Goal: Task Accomplishment & Management: Manage account settings

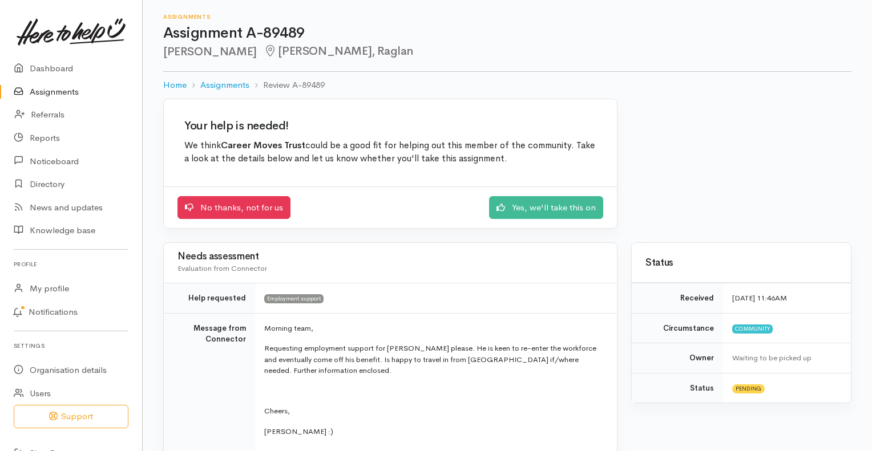
click at [44, 91] on link "Assignments" at bounding box center [71, 91] width 142 height 23
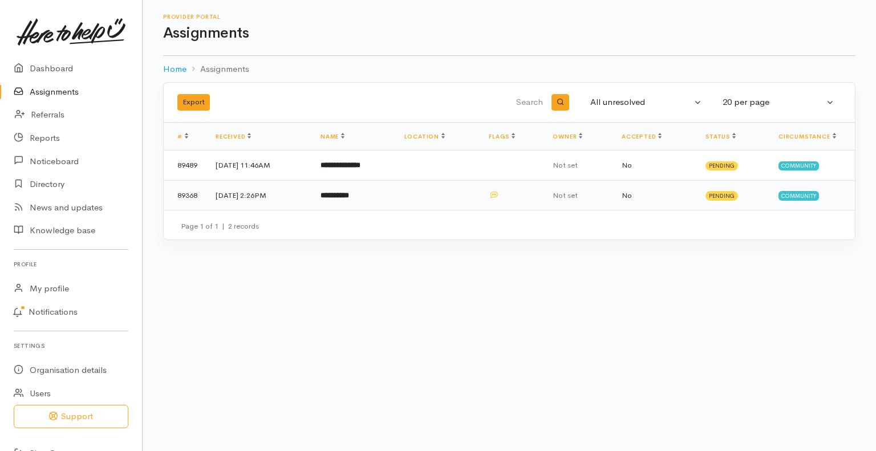
click at [367, 200] on td "**********" at bounding box center [353, 195] width 84 height 30
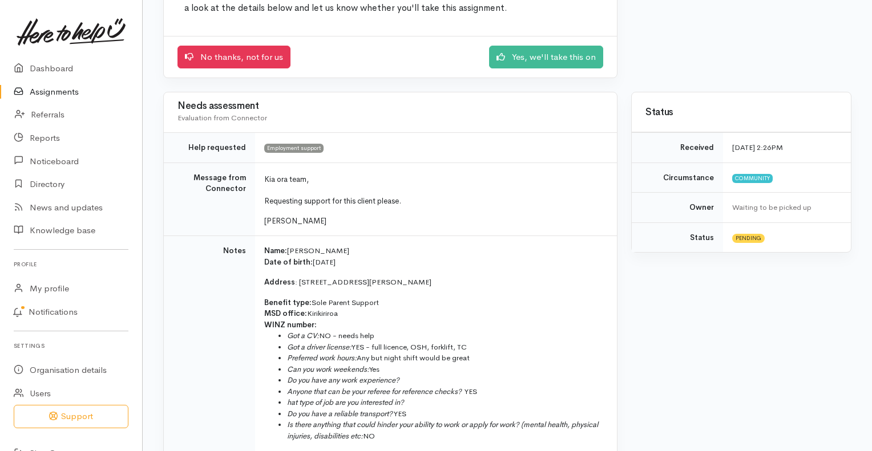
scroll to position [107, 0]
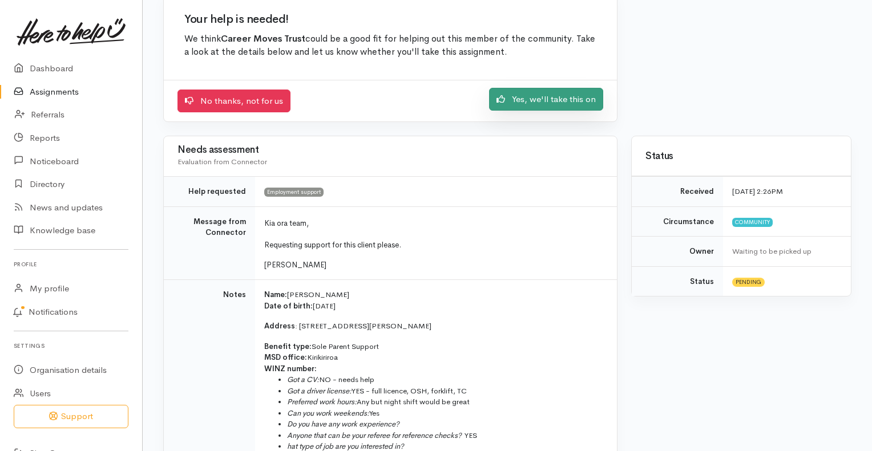
click at [541, 103] on link "Yes, we'll take this on" at bounding box center [546, 99] width 114 height 23
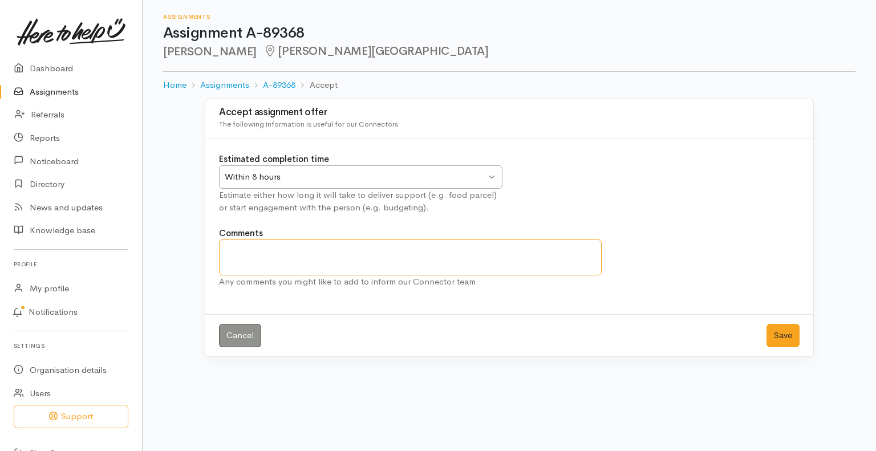
click at [379, 246] on textarea "Comments" at bounding box center [410, 258] width 383 height 36
type textarea "will contact to do a referral meeting"
click at [787, 330] on button "Save" at bounding box center [783, 335] width 33 height 23
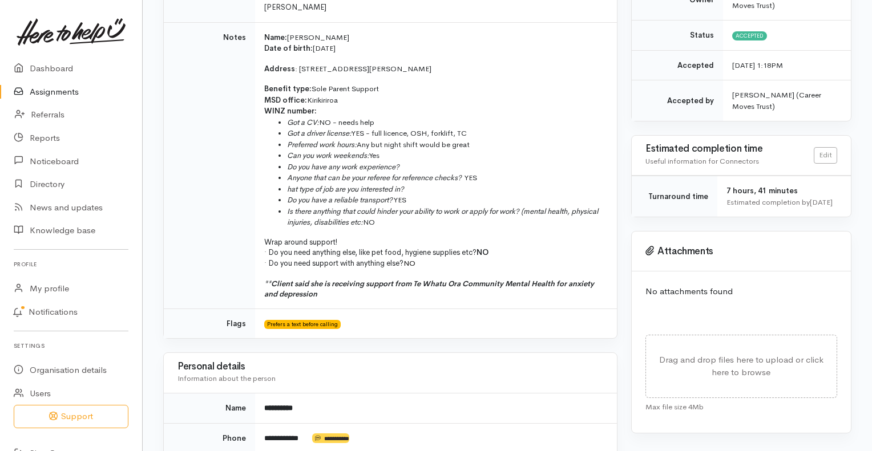
scroll to position [237, 0]
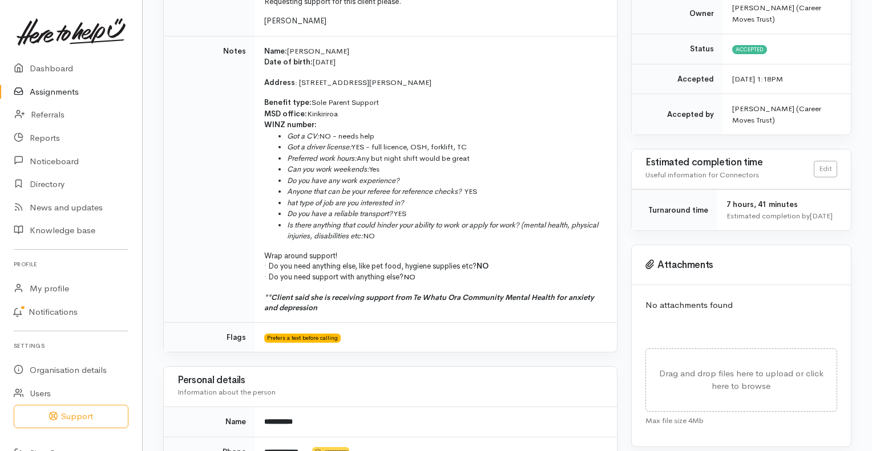
click at [41, 92] on link "Assignments" at bounding box center [71, 91] width 142 height 23
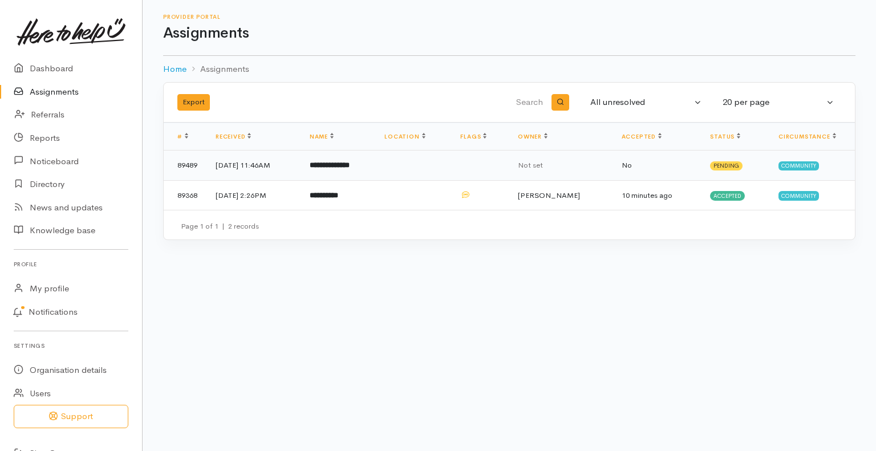
click at [350, 166] on b "**********" at bounding box center [330, 164] width 40 height 7
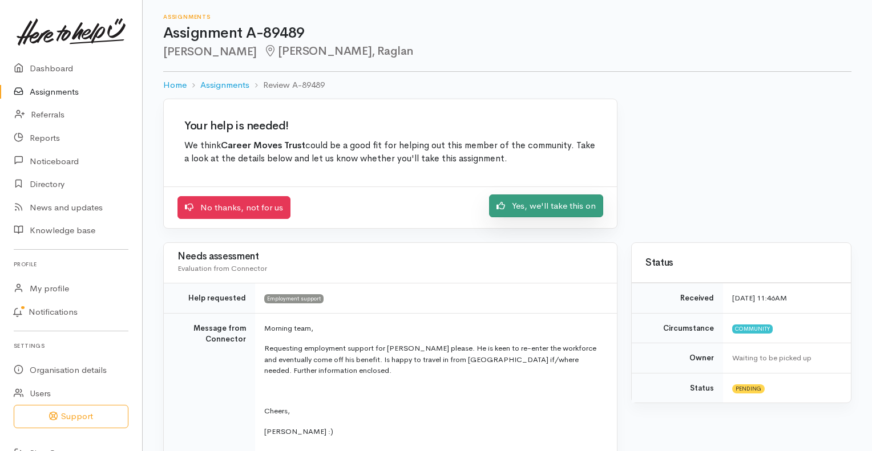
click at [536, 206] on link "Yes, we'll take this on" at bounding box center [546, 206] width 114 height 23
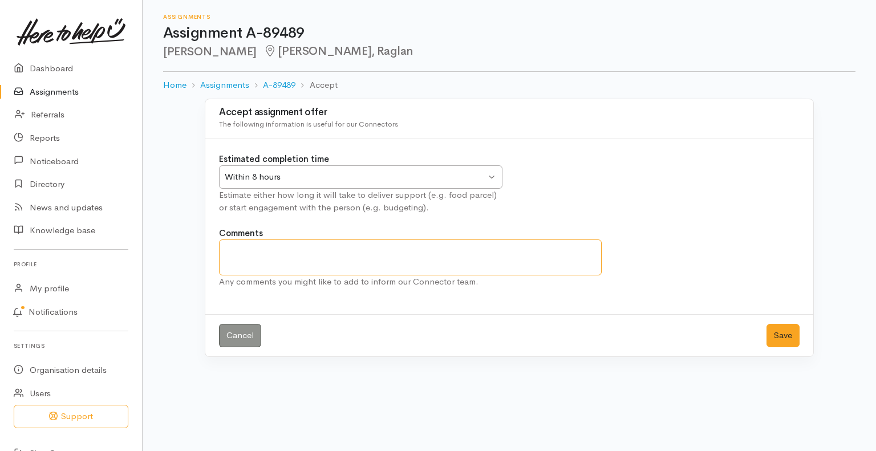
click at [403, 265] on textarea "Comments" at bounding box center [410, 258] width 383 height 36
type textarea "Will contact for a referral meeting"
click at [779, 332] on button "Save" at bounding box center [783, 335] width 33 height 23
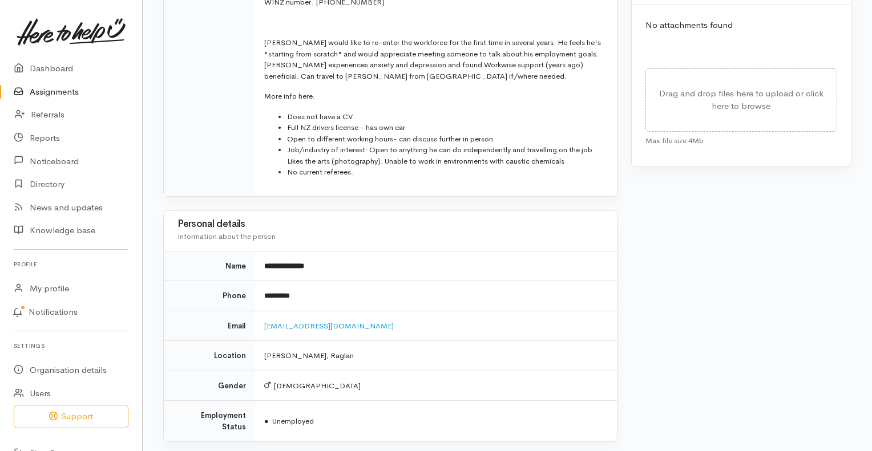
scroll to position [500, 0]
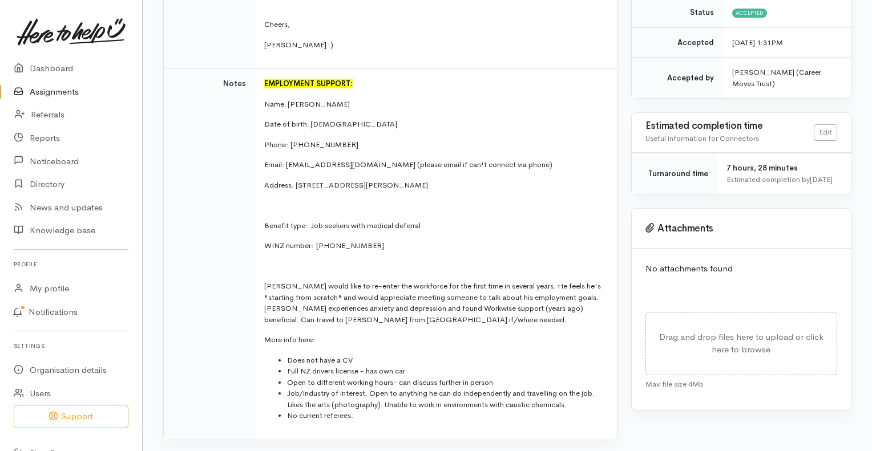
scroll to position [290, 0]
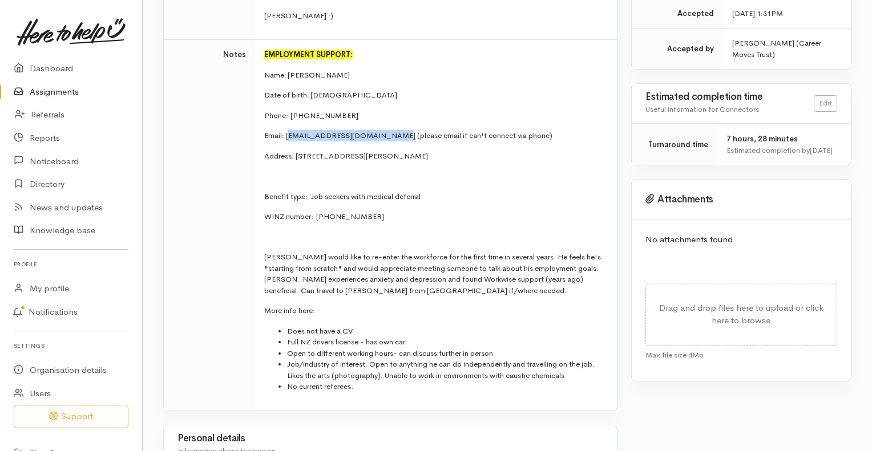
drag, startPoint x: 388, startPoint y: 133, endPoint x: 293, endPoint y: 133, distance: 94.7
click at [293, 133] on p "Email: [EMAIL_ADDRESS][DOMAIN_NAME] (please email if can't connect via phone)" at bounding box center [433, 135] width 339 height 11
drag, startPoint x: 391, startPoint y: 133, endPoint x: 287, endPoint y: 127, distance: 104.6
click at [287, 127] on td "EMPLOYMENT SUPPORT: Name: [PERSON_NAME] Date of birth: [DEMOGRAPHIC_DATA] Phone…" at bounding box center [436, 225] width 362 height 371
copy p "[EMAIL_ADDRESS][DOMAIN_NAME]"
